Goal: Task Accomplishment & Management: Use online tool/utility

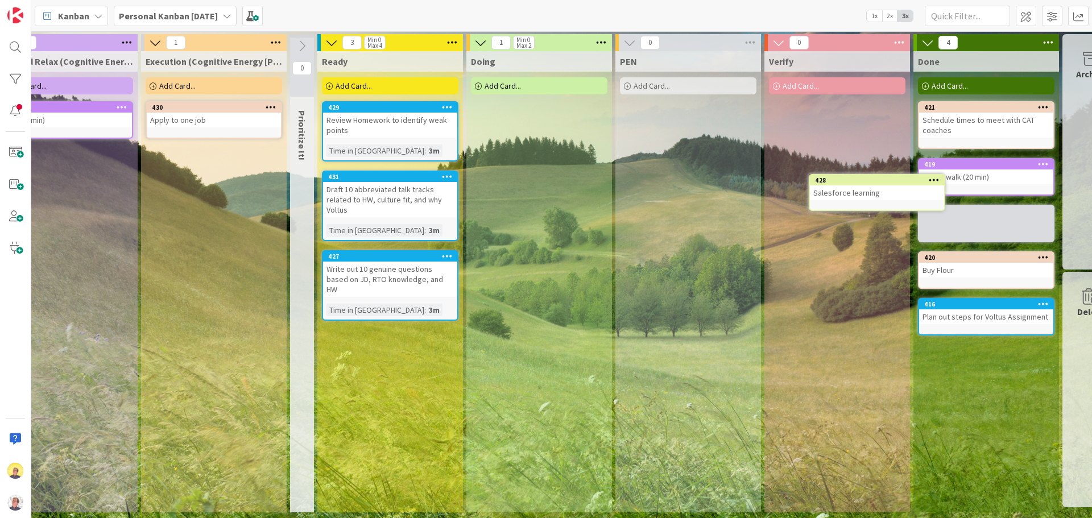
scroll to position [0, 495]
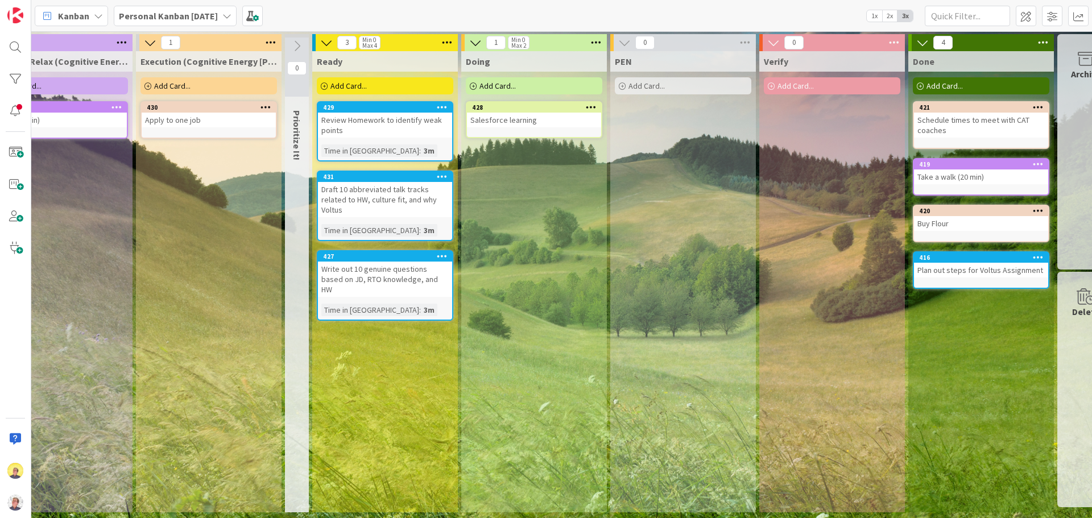
click at [514, 126] on div "Salesforce learning" at bounding box center [534, 120] width 134 height 15
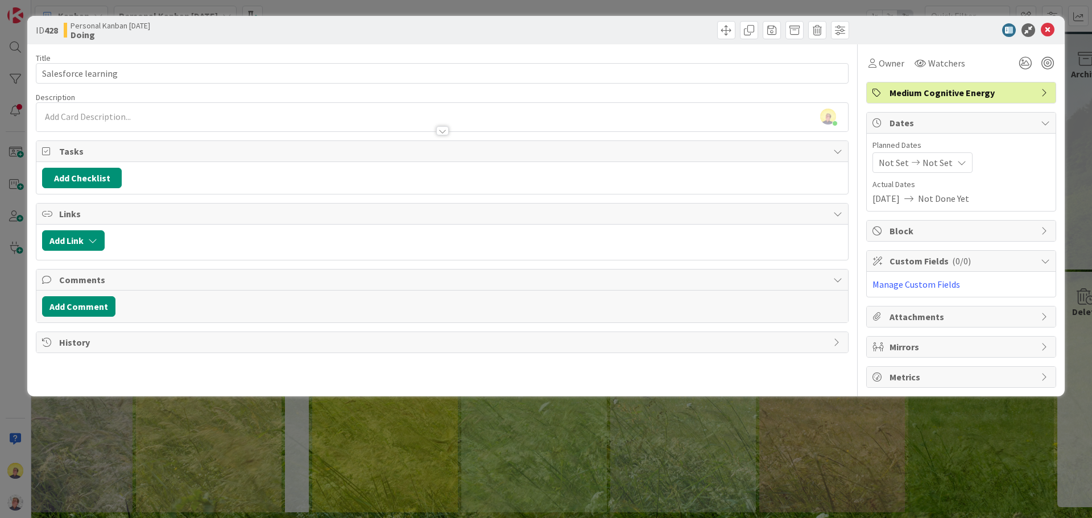
click at [1023, 313] on span "Attachments" at bounding box center [962, 317] width 146 height 14
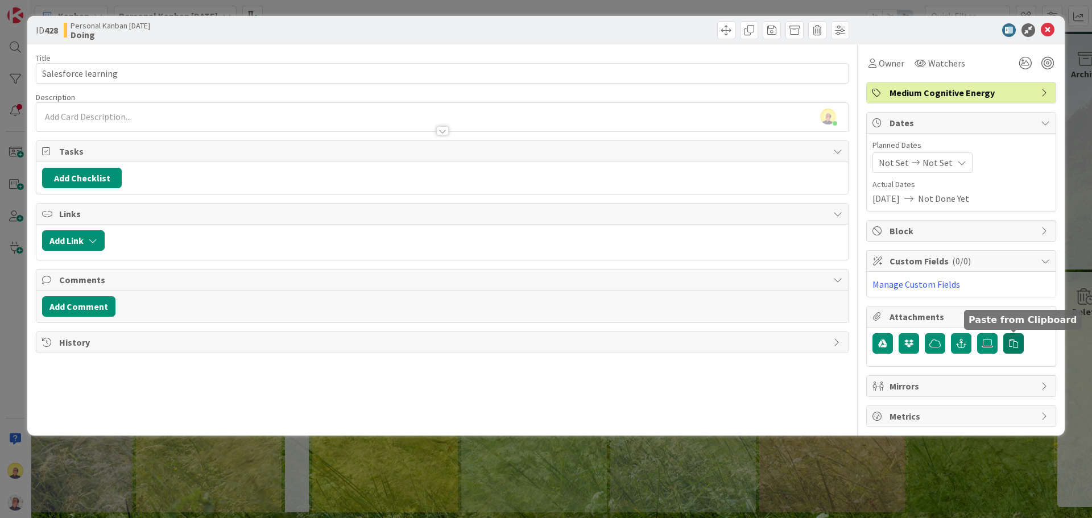
click at [1011, 346] on icon "button" at bounding box center [1013, 343] width 9 height 9
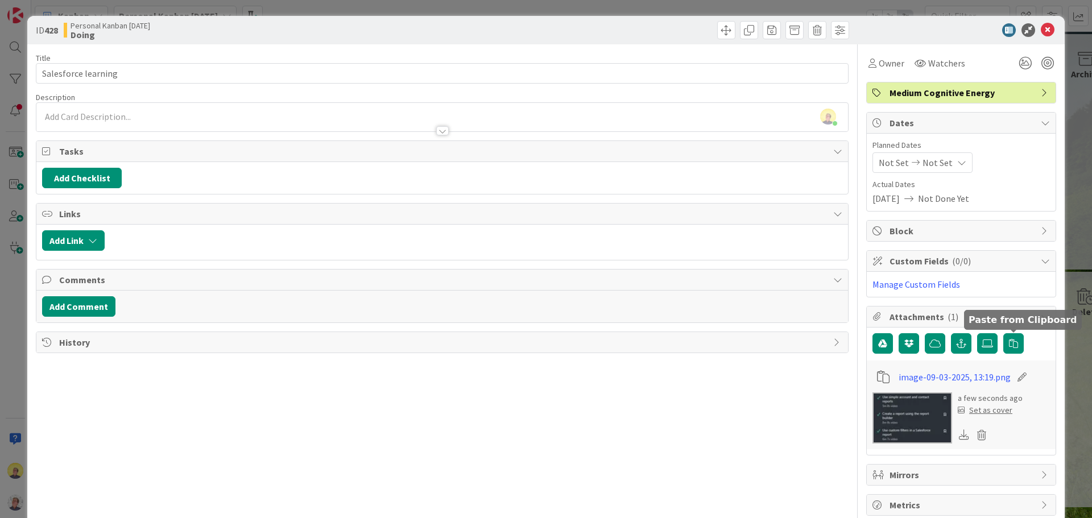
click at [904, 423] on img at bounding box center [912, 417] width 80 height 51
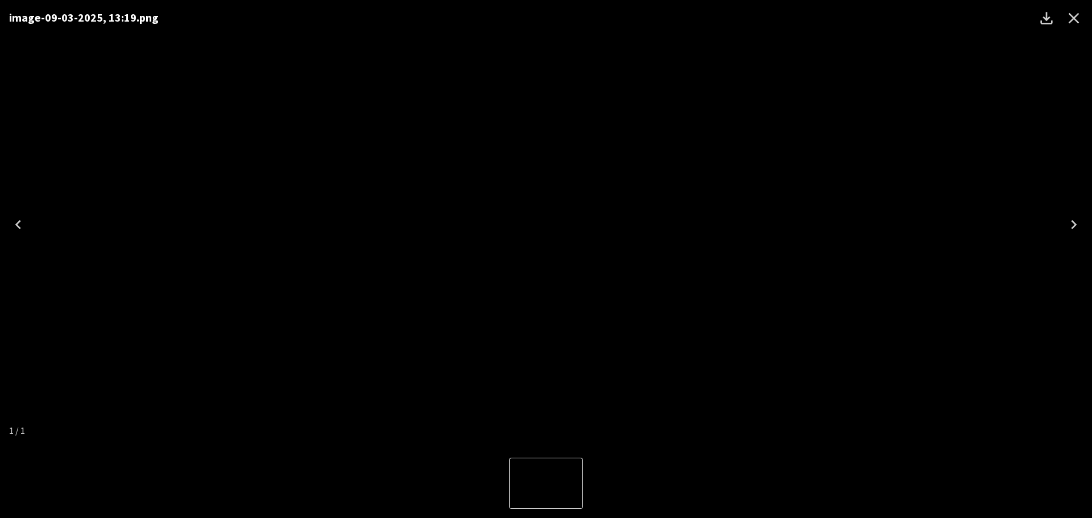
click at [1074, 19] on icon "Close" at bounding box center [1074, 18] width 18 height 18
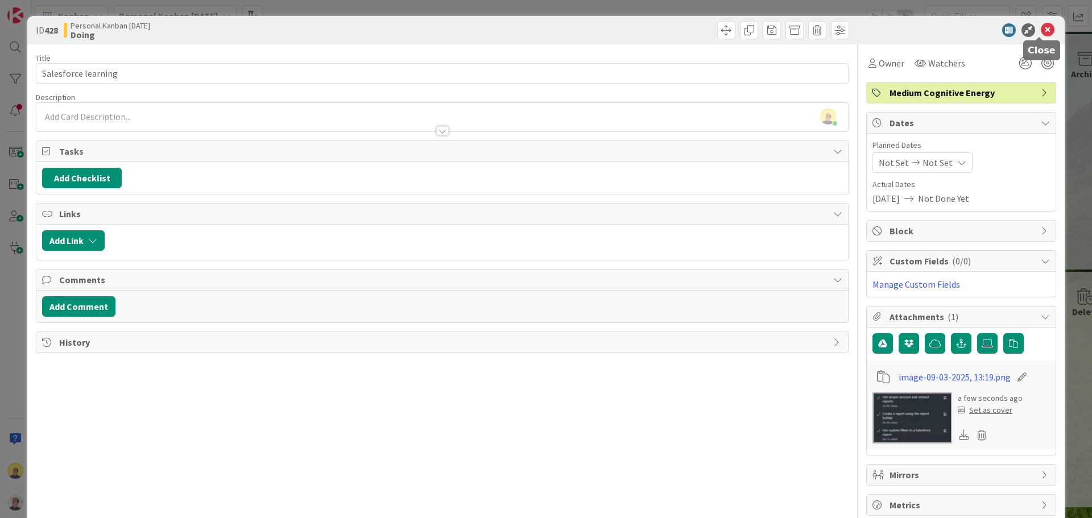
click at [1042, 35] on icon at bounding box center [1048, 30] width 14 height 14
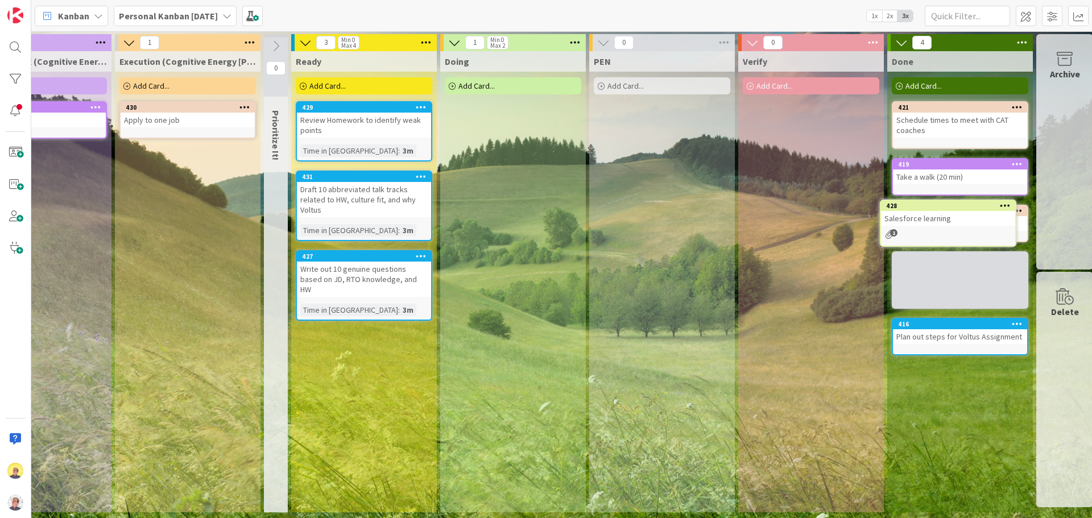
scroll to position [0, 530]
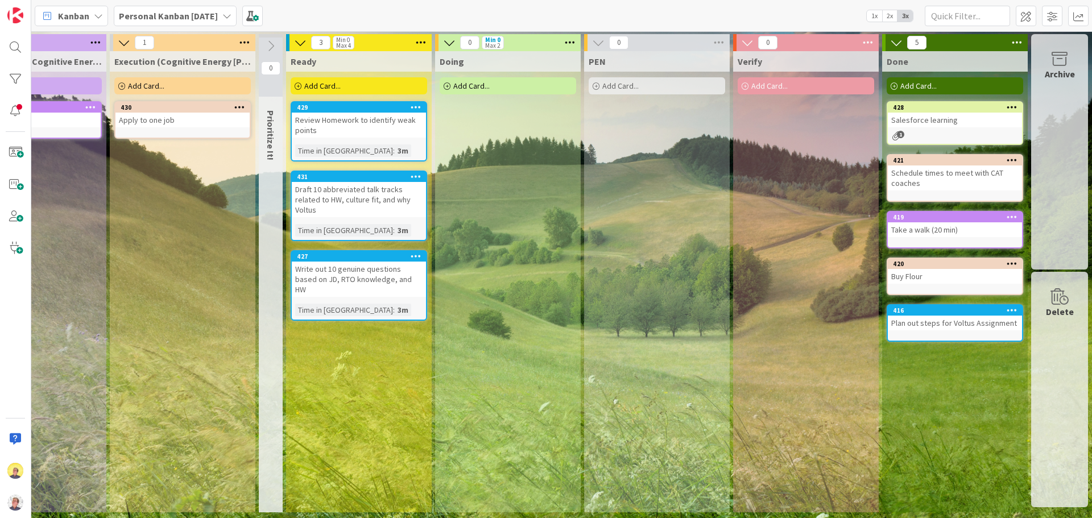
click at [366, 136] on div "Review Homework to identify weak points" at bounding box center [359, 125] width 134 height 25
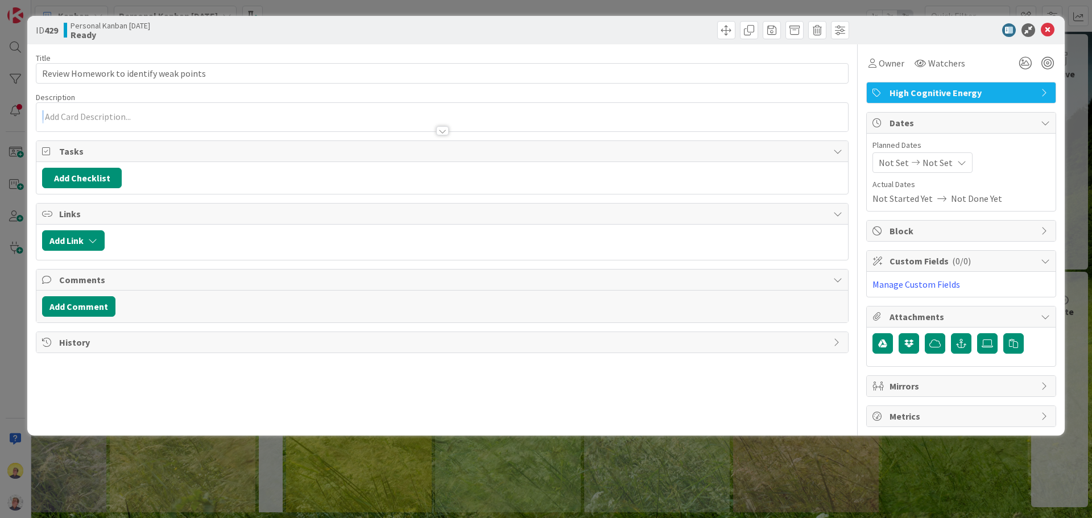
drag, startPoint x: 398, startPoint y: 138, endPoint x: 434, endPoint y: 139, distance: 35.8
click at [434, 139] on div "Title 39 / 128 Review Homework to identify weak points Description Owner Watche…" at bounding box center [442, 235] width 813 height 383
click at [1042, 27] on icon at bounding box center [1048, 30] width 14 height 14
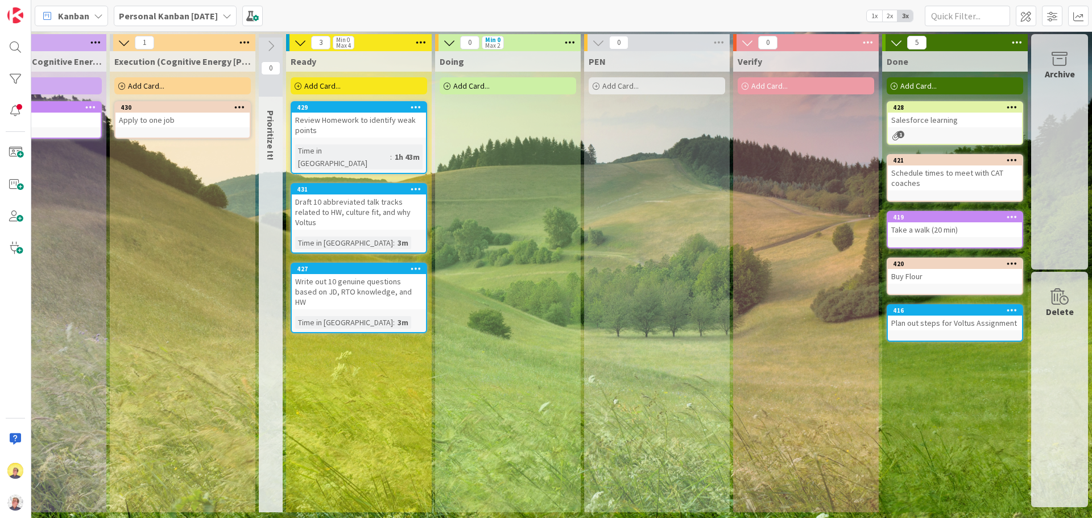
click at [292, 274] on div "Write out 10 genuine questions based on JD, RTO knowledge, and HW" at bounding box center [359, 291] width 134 height 35
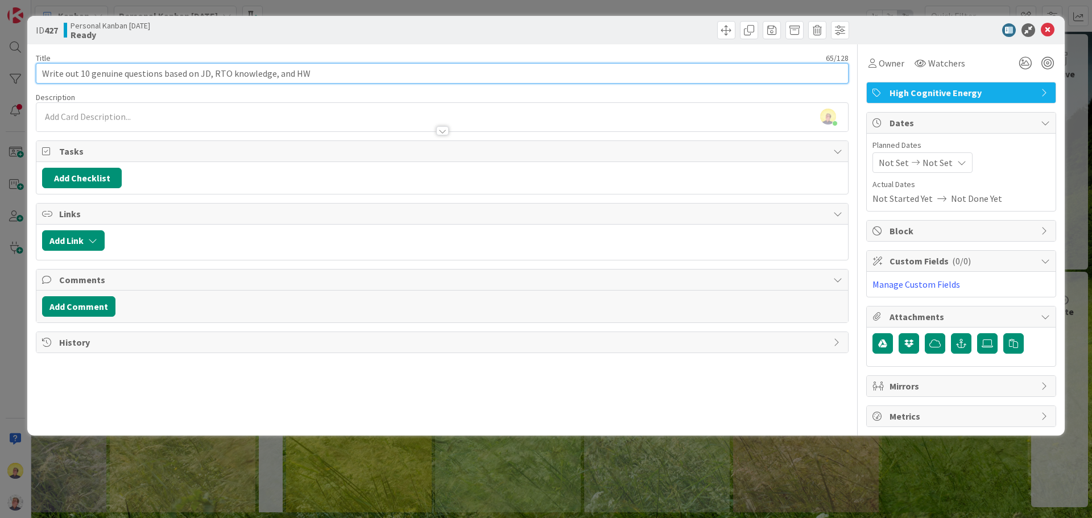
drag, startPoint x: 45, startPoint y: 75, endPoint x: 304, endPoint y: 78, distance: 259.4
click at [304, 78] on input "Write out 10 genuine questions based on JD, RTO knowledge, and HW" at bounding box center [442, 73] width 813 height 20
paste input "text"
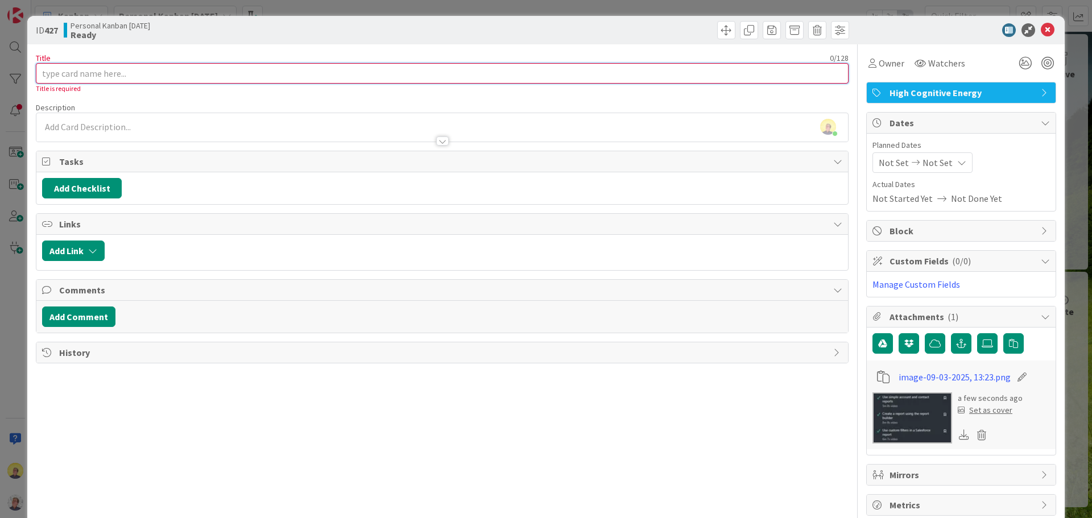
type input "Write out 10 genuine questions based on JD, RTO knowledge, and HW"
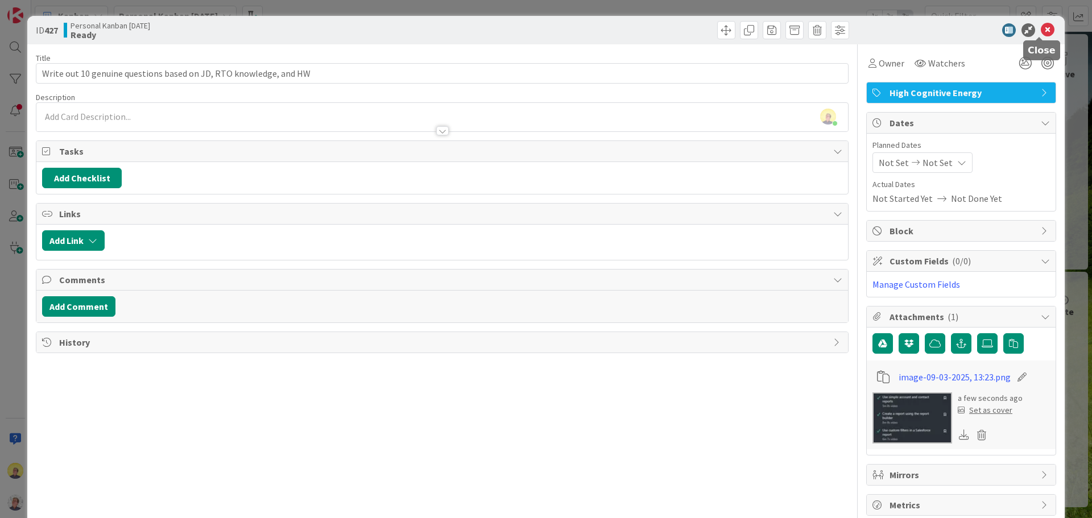
click at [1041, 24] on icon at bounding box center [1048, 30] width 14 height 14
